Goal: Task Accomplishment & Management: Use online tool/utility

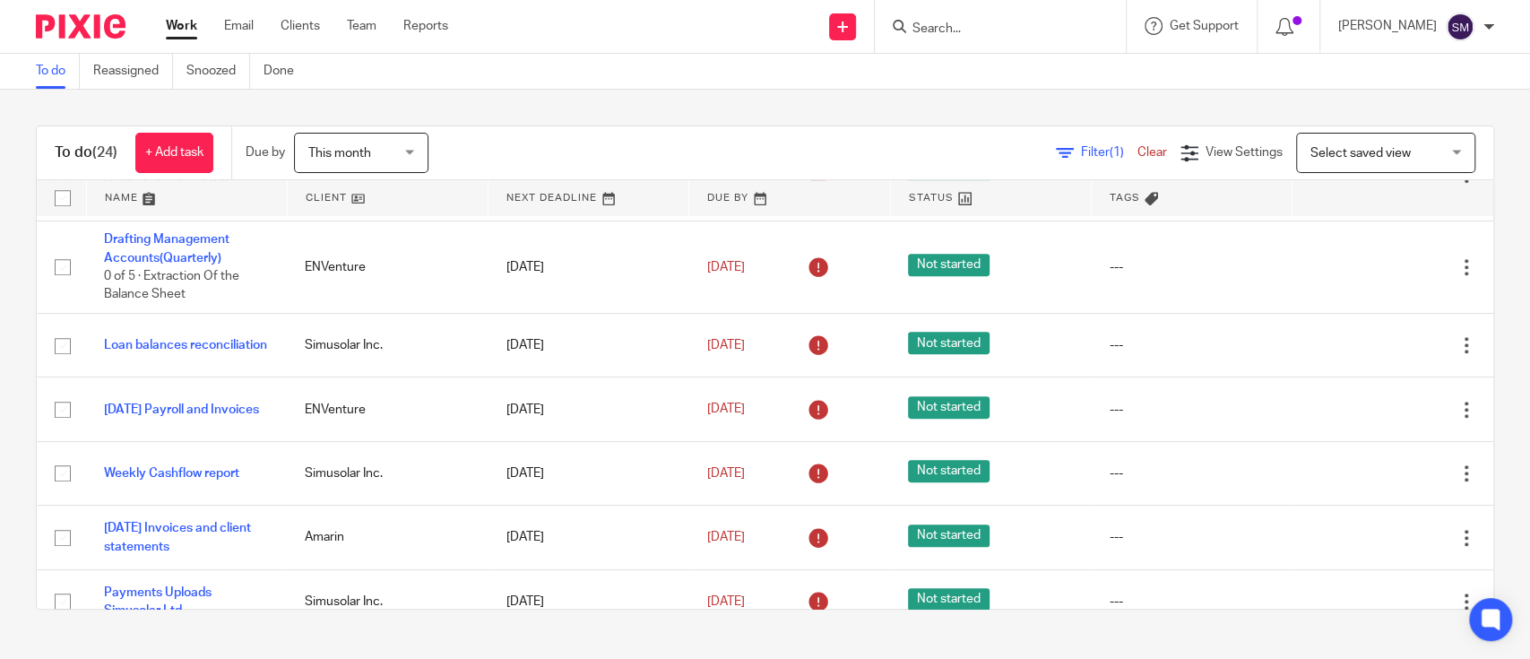
scroll to position [640, 0]
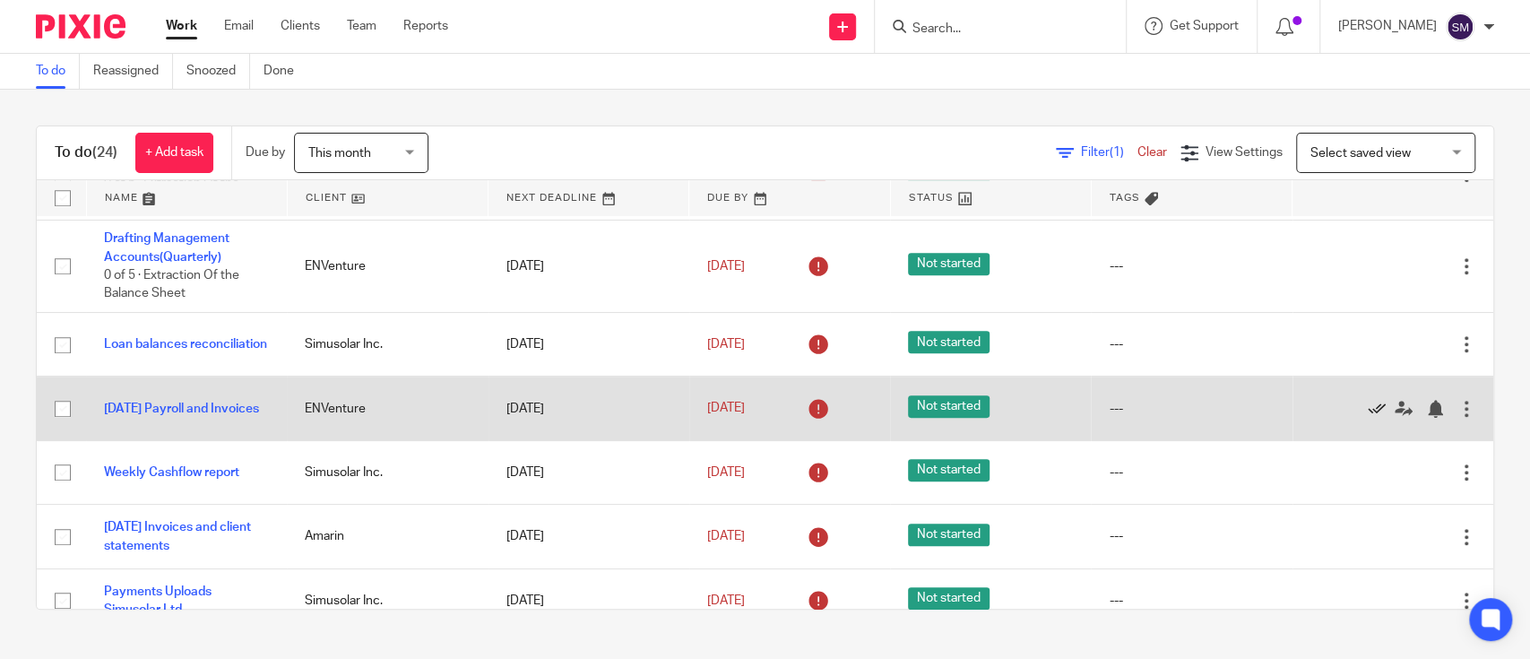
click at [1368, 400] on icon at bounding box center [1377, 409] width 18 height 18
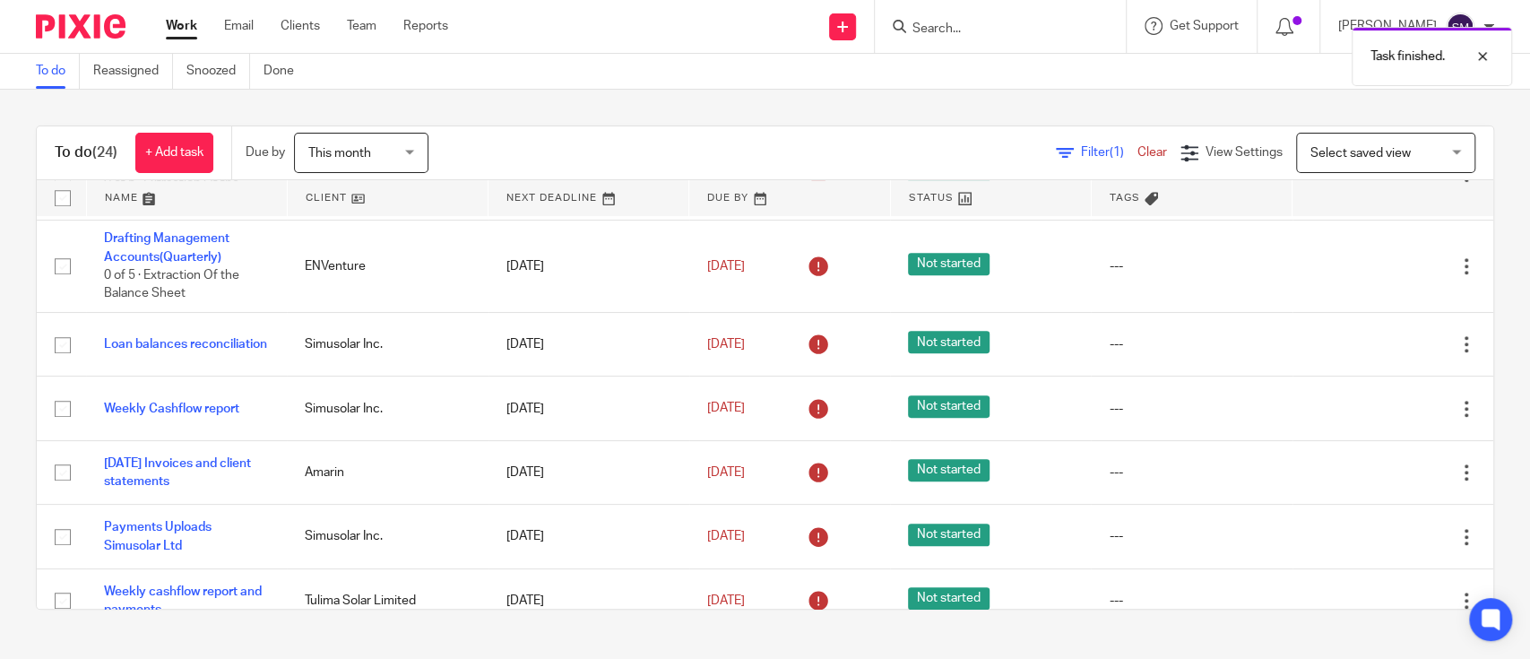
click at [1368, 400] on icon at bounding box center [1377, 409] width 18 height 18
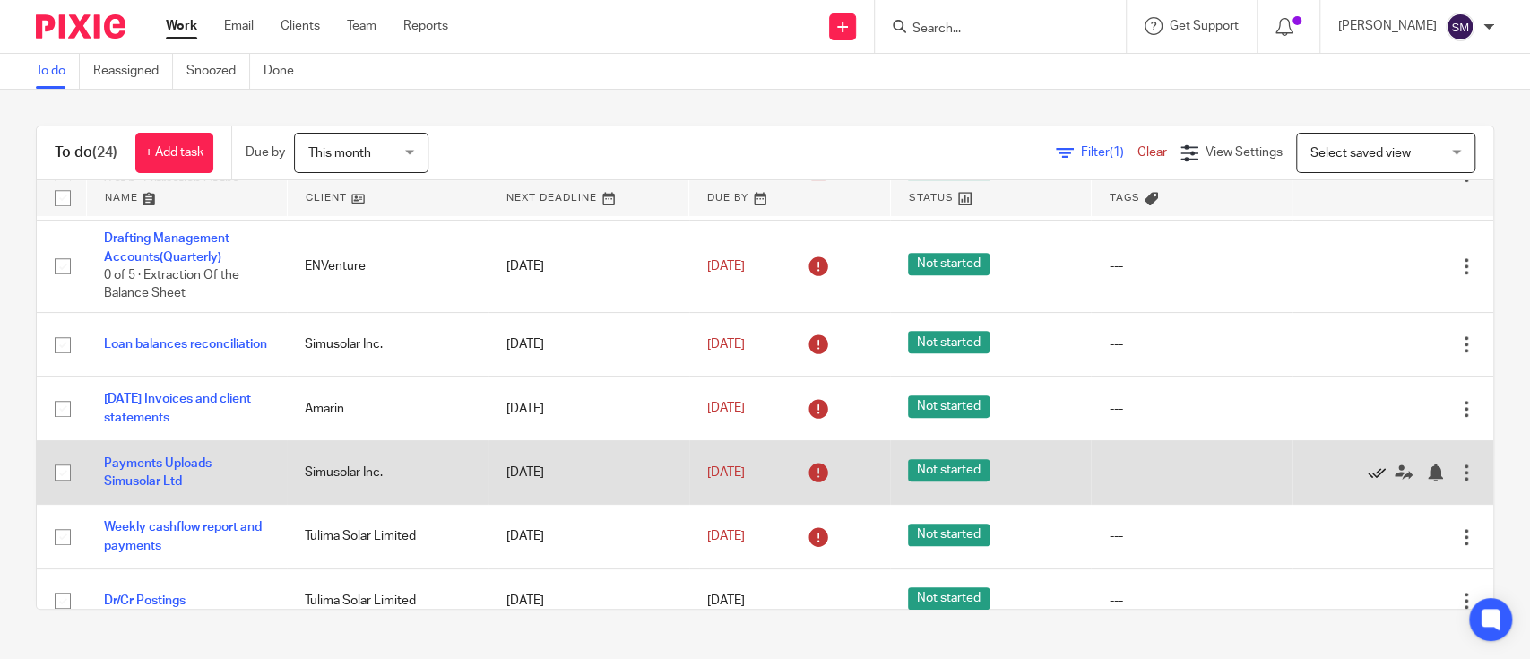
click at [1368, 463] on icon at bounding box center [1377, 472] width 18 height 18
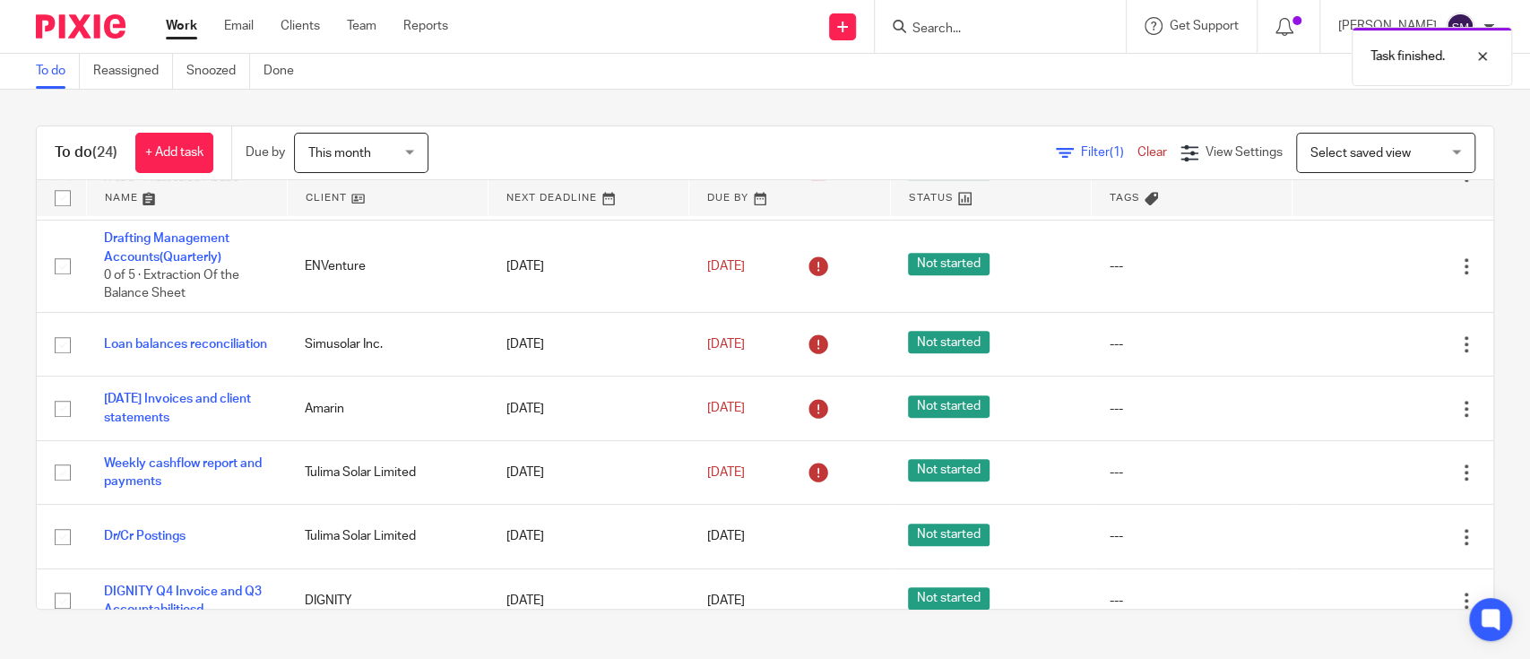
click at [1368, 463] on icon at bounding box center [1377, 472] width 18 height 18
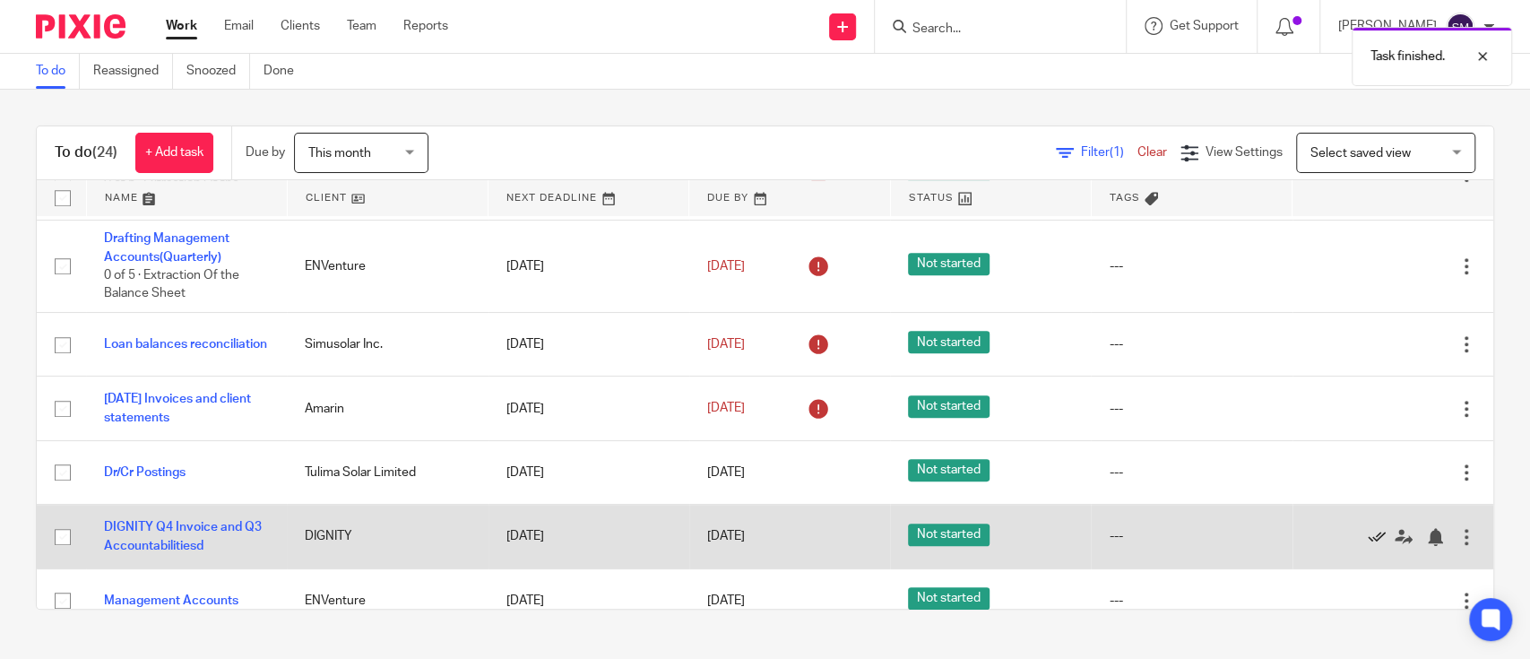
click at [1368, 528] on icon at bounding box center [1377, 537] width 18 height 18
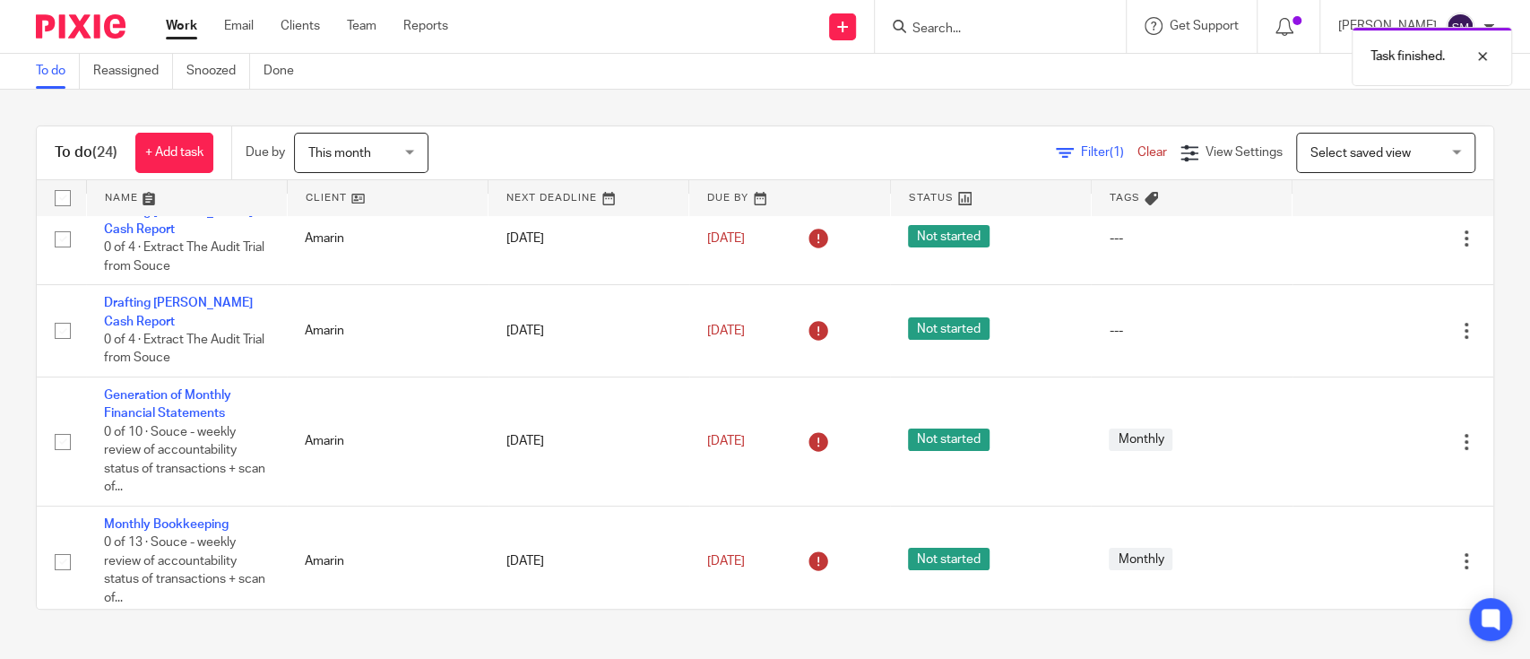
scroll to position [0, 0]
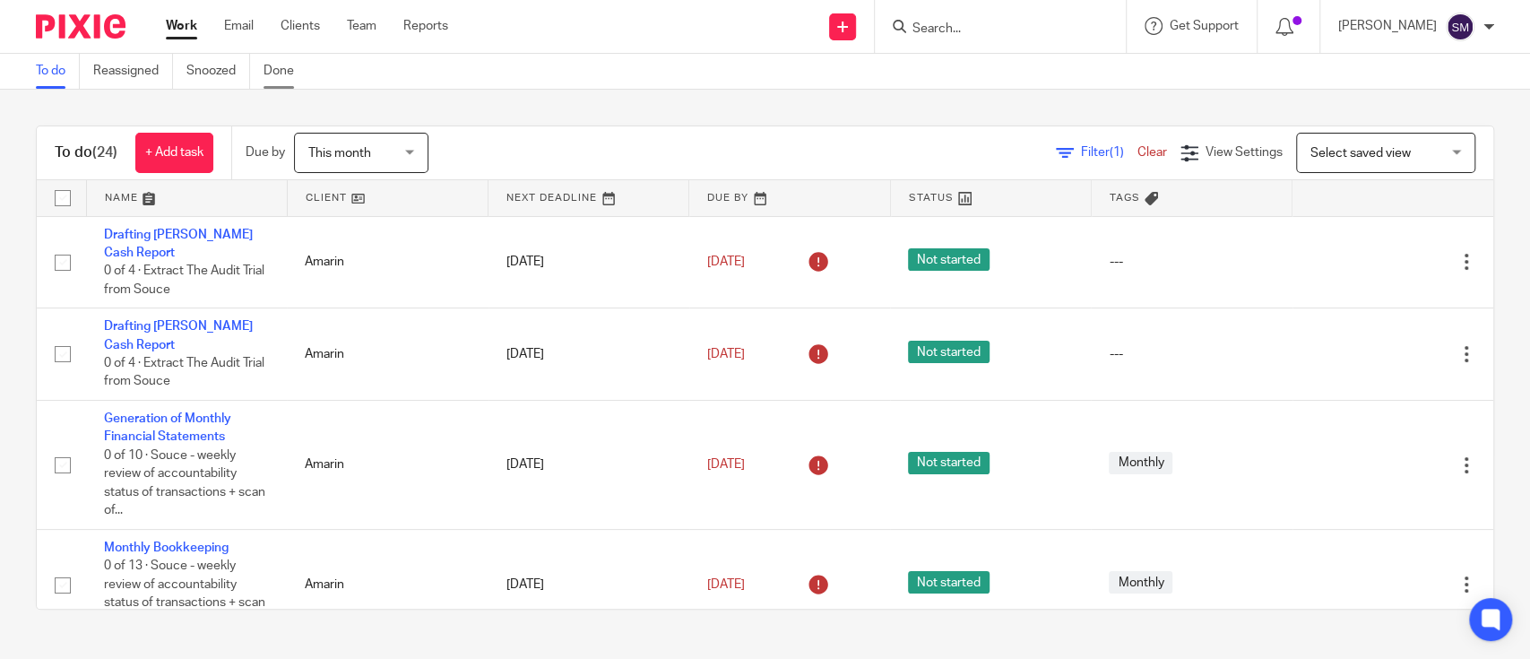
click at [270, 64] on link "Done" at bounding box center [286, 71] width 44 height 35
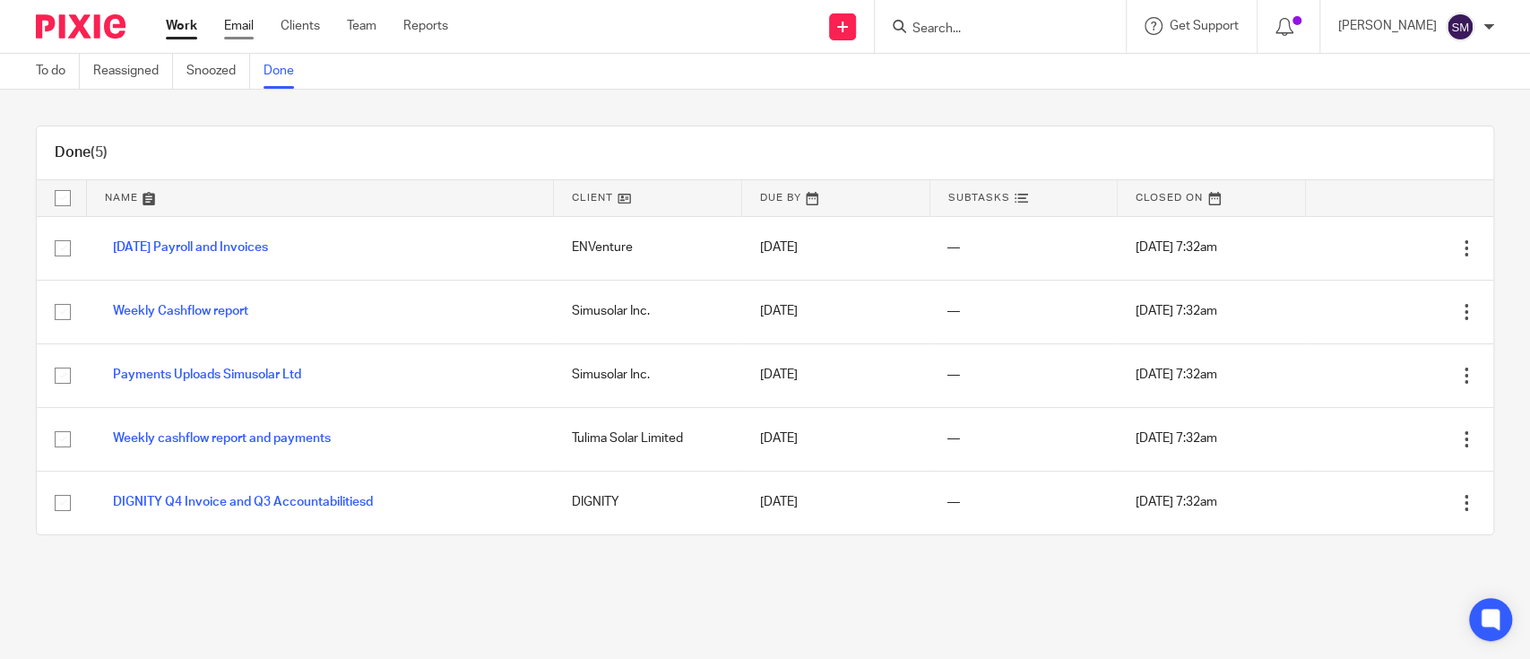
click at [229, 25] on link "Email" at bounding box center [239, 26] width 30 height 18
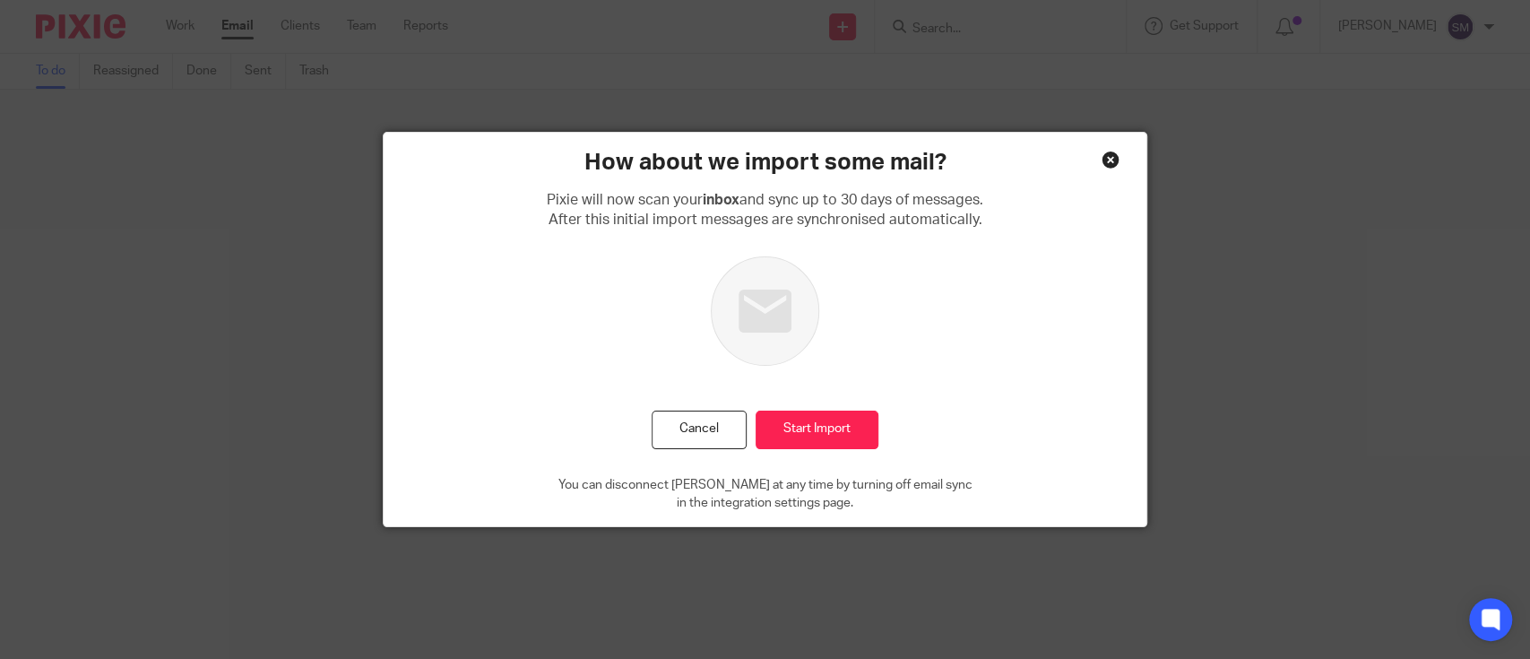
click at [1102, 163] on div "Close this dialog window" at bounding box center [1111, 160] width 18 height 18
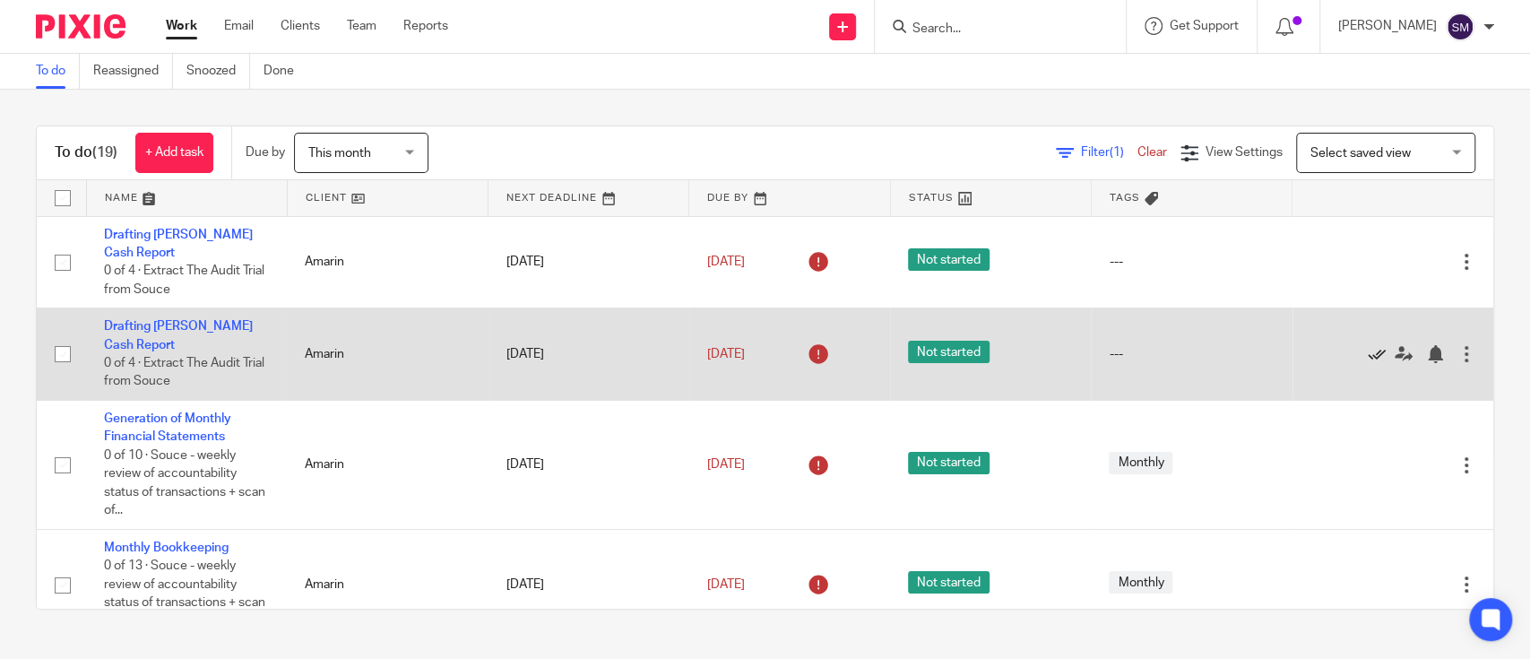
click at [1368, 345] on icon at bounding box center [1377, 354] width 18 height 18
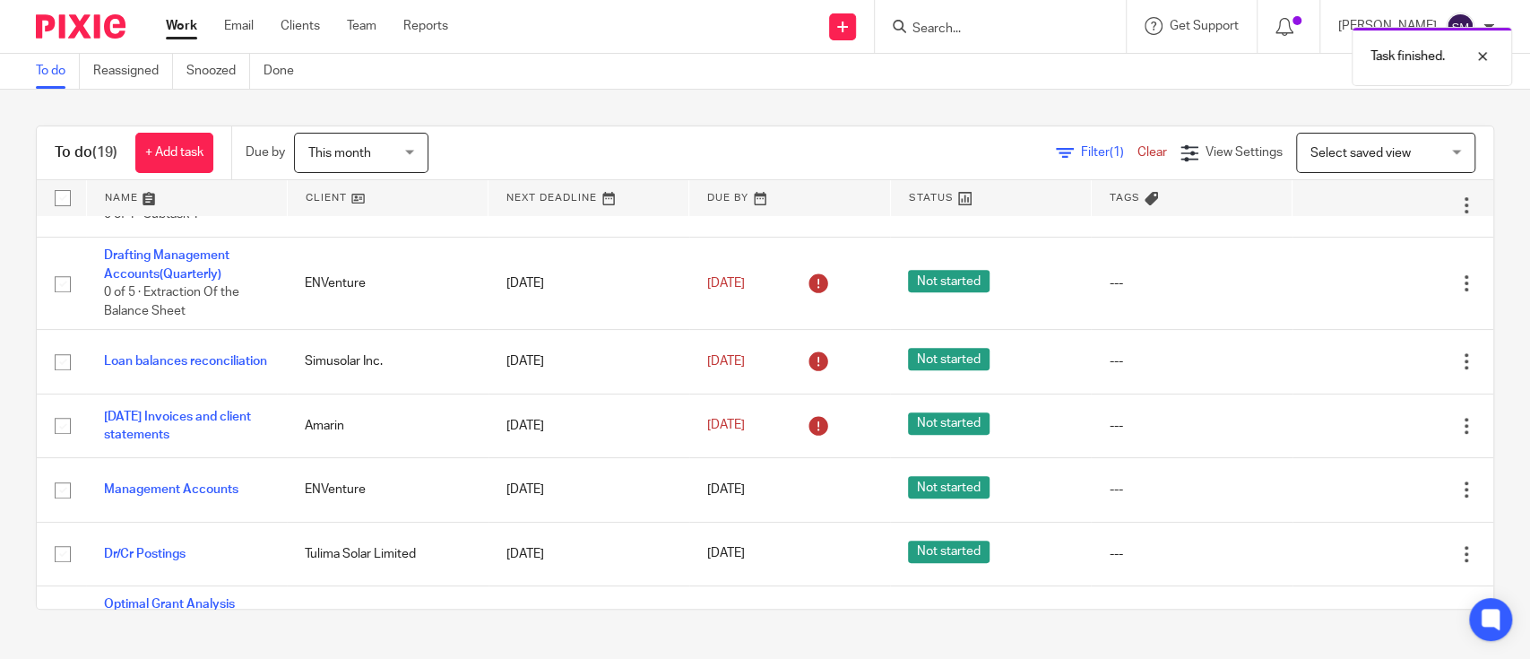
scroll to position [533, 0]
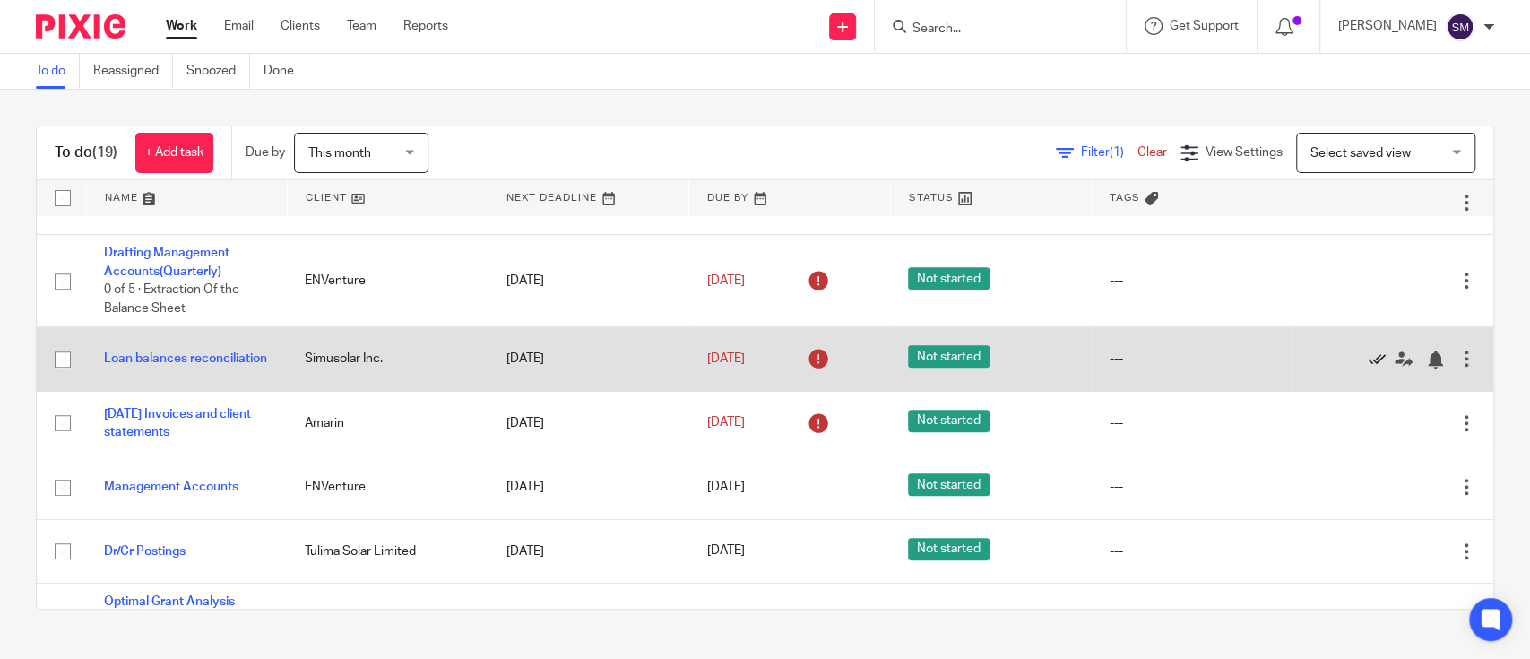
click at [1368, 351] on icon at bounding box center [1377, 360] width 18 height 18
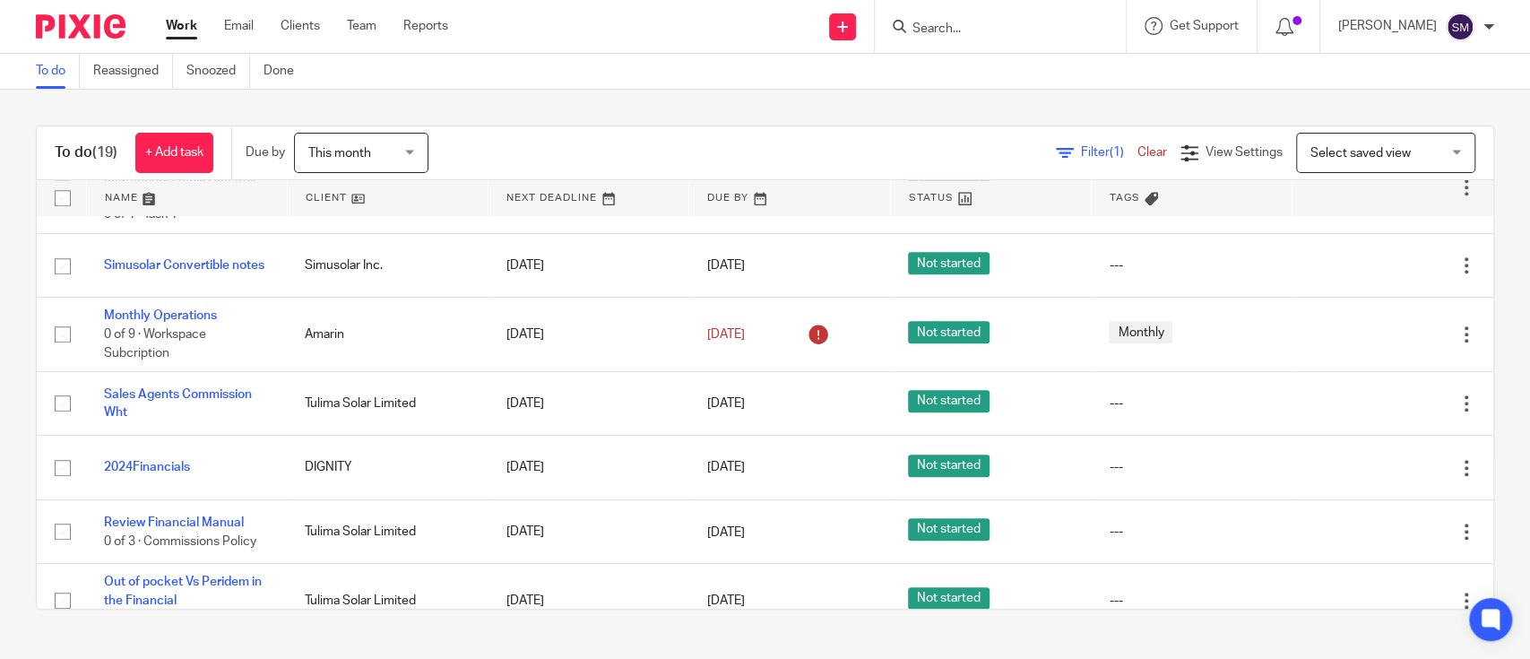
scroll to position [924, 0]
